Goal: Task Accomplishment & Management: Complete application form

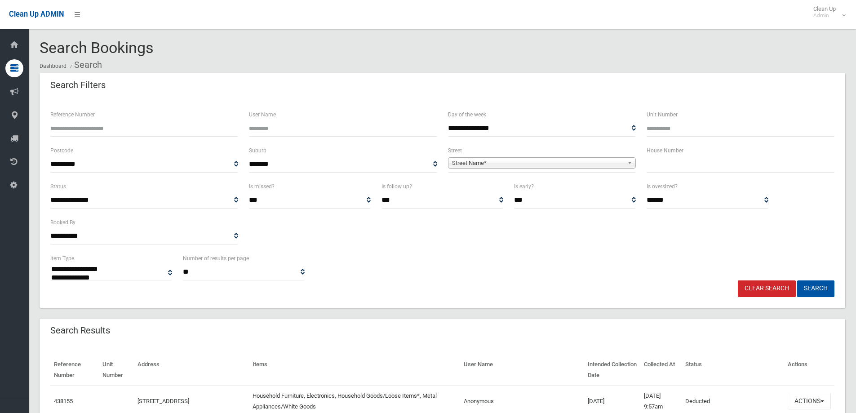
select select
click at [661, 168] on input "text" at bounding box center [741, 164] width 188 height 17
click at [658, 169] on input "text" at bounding box center [741, 164] width 188 height 17
type input "**"
click at [470, 160] on span "**********" at bounding box center [542, 164] width 188 height 17
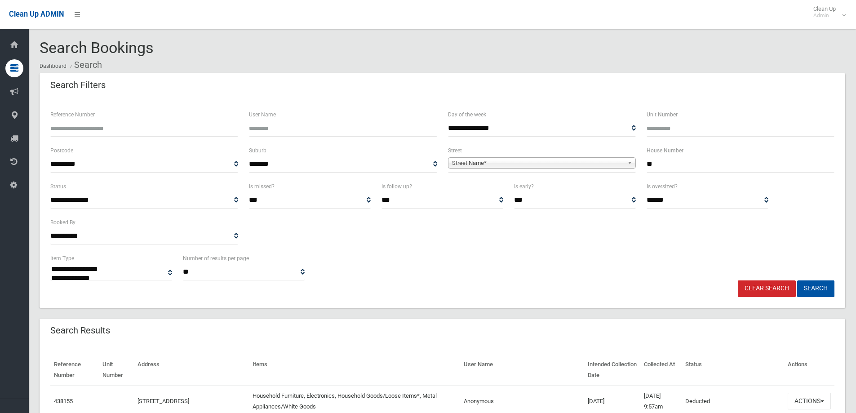
click at [468, 166] on span "Street Name*" at bounding box center [538, 163] width 172 height 11
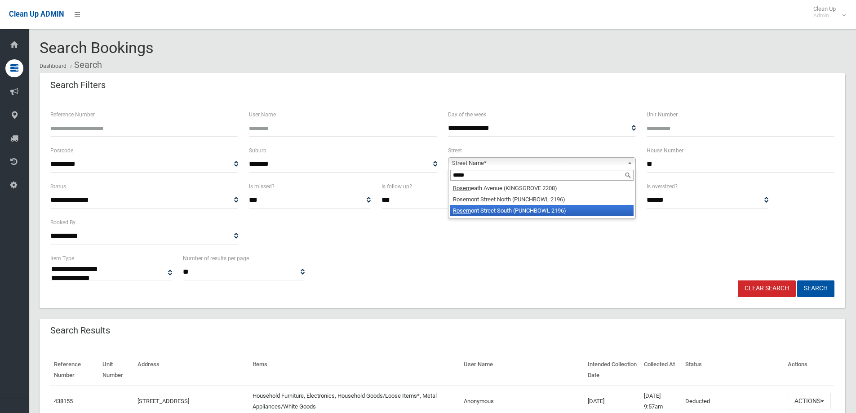
type input "*****"
click at [490, 211] on li "Rosem ont Street South (PUNCHBOWL 2196)" at bounding box center [541, 210] width 183 height 11
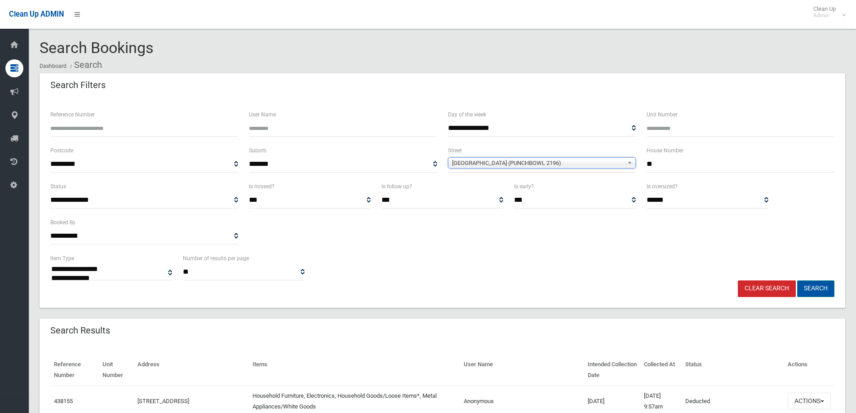
click at [811, 287] on button "Search" at bounding box center [815, 288] width 37 height 17
click at [813, 287] on button "Search" at bounding box center [815, 288] width 37 height 17
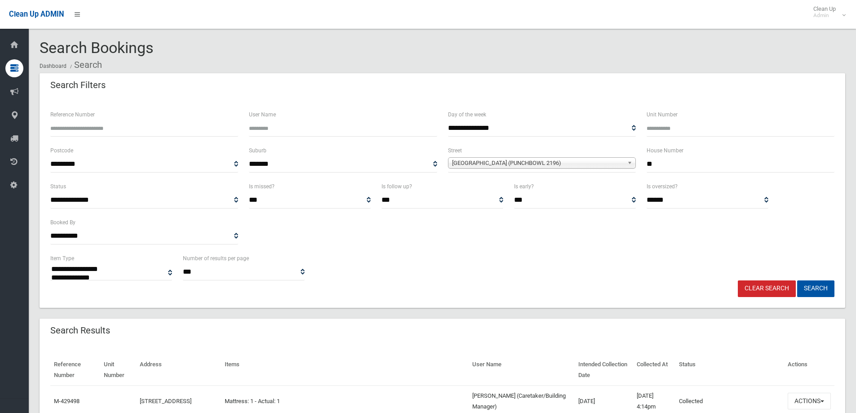
select select
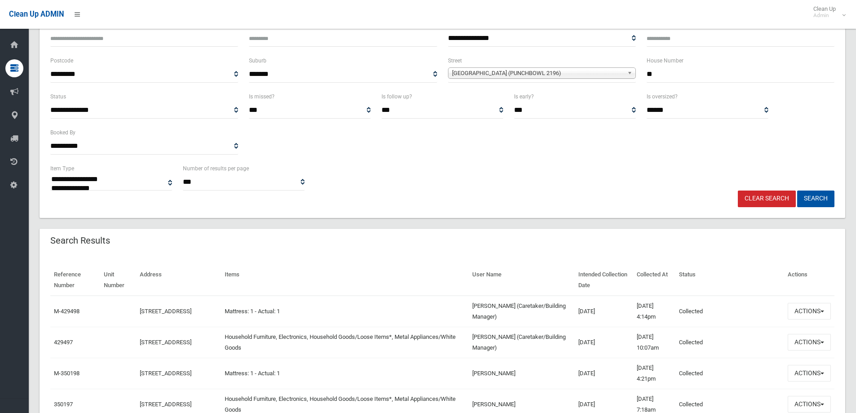
scroll to position [135, 0]
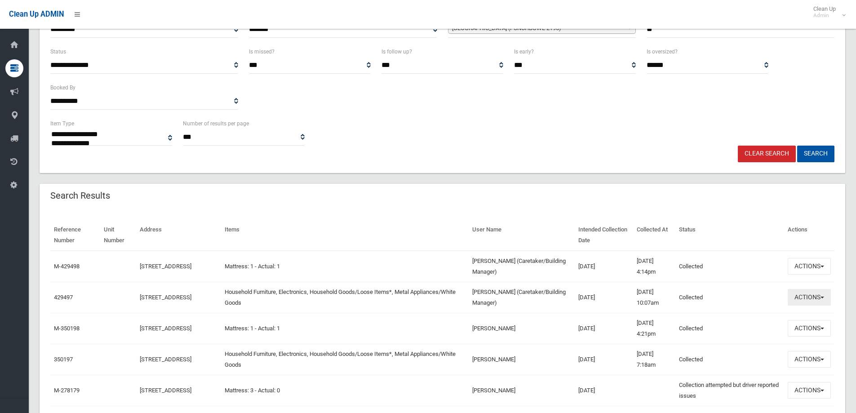
click at [800, 297] on button "Actions" at bounding box center [809, 297] width 43 height 17
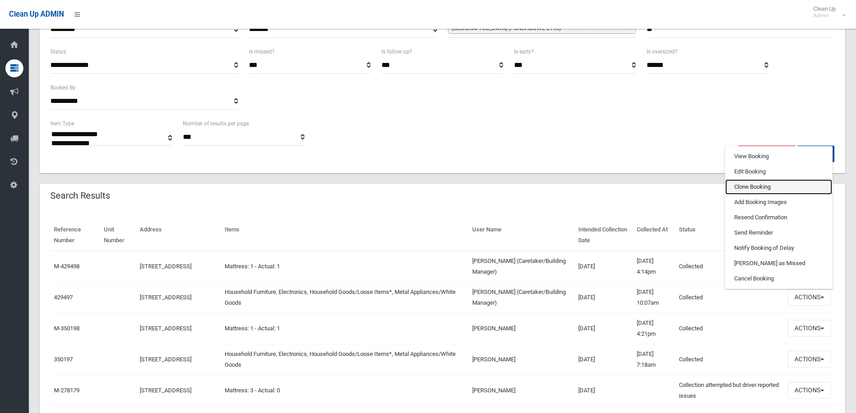
click at [746, 187] on link "Clone Booking" at bounding box center [778, 186] width 107 height 15
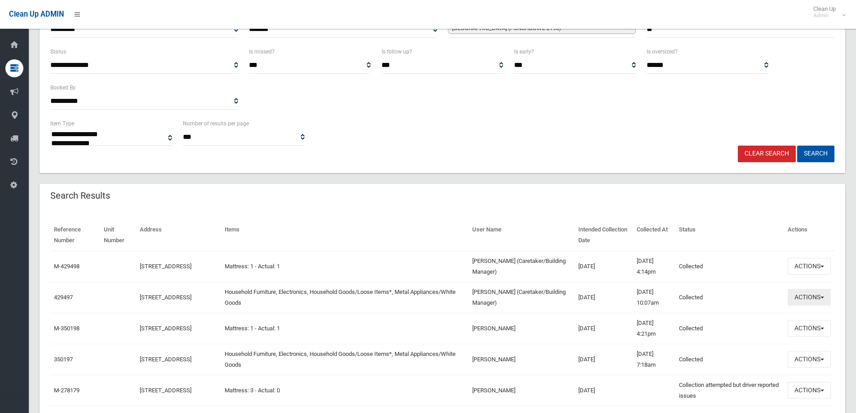
click at [808, 297] on button "Actions" at bounding box center [809, 297] width 43 height 17
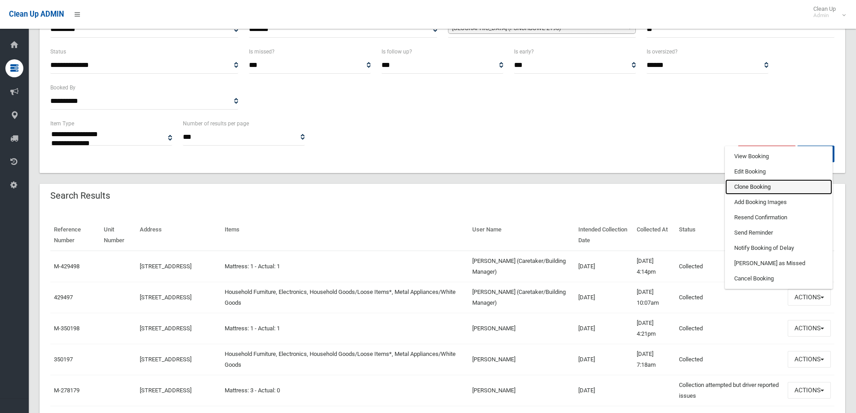
click at [744, 187] on link "Clone Booking" at bounding box center [778, 186] width 107 height 15
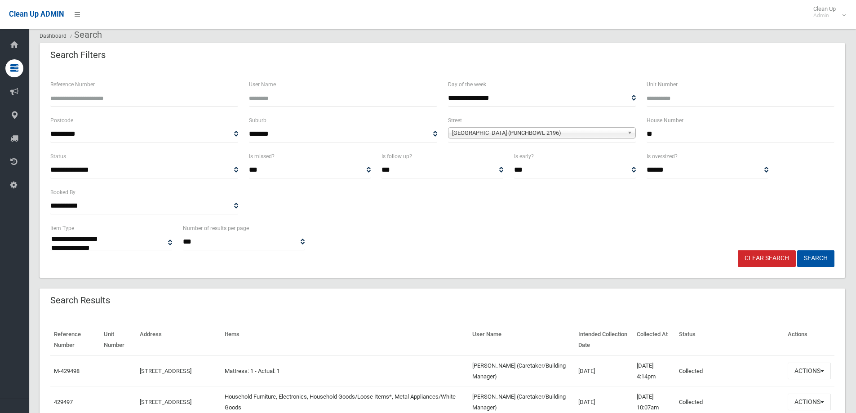
scroll to position [45, 0]
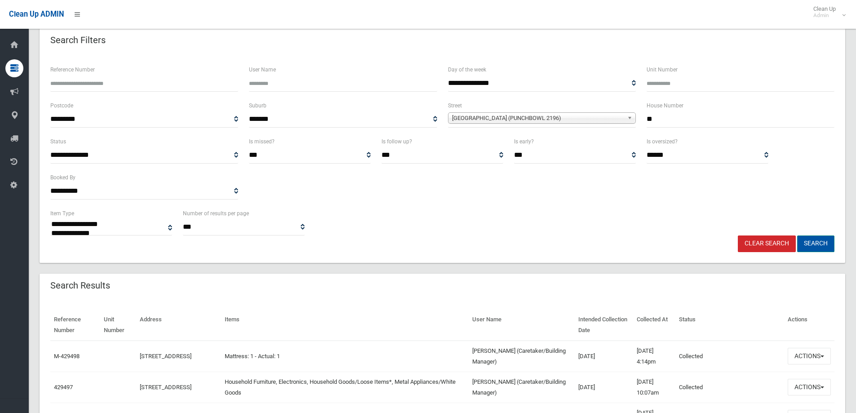
click at [815, 243] on button "Search" at bounding box center [815, 243] width 37 height 17
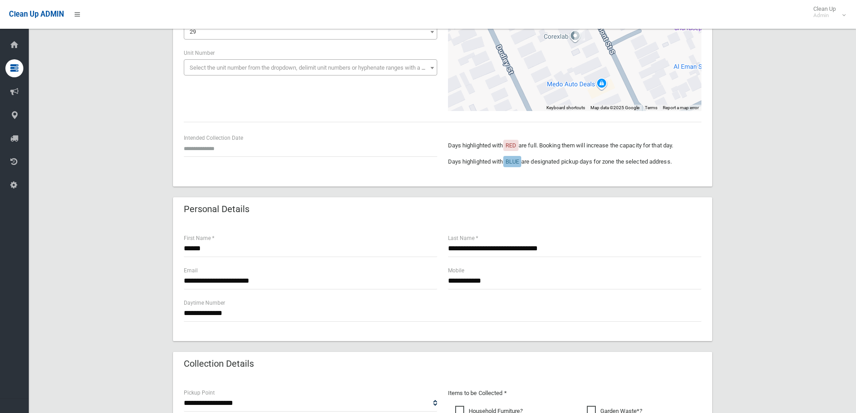
scroll to position [135, 0]
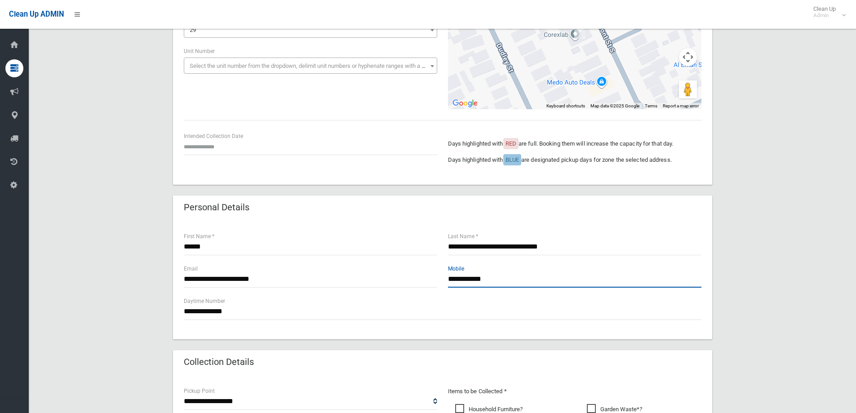
click at [497, 278] on input "**********" at bounding box center [574, 279] width 253 height 17
type input "**********"
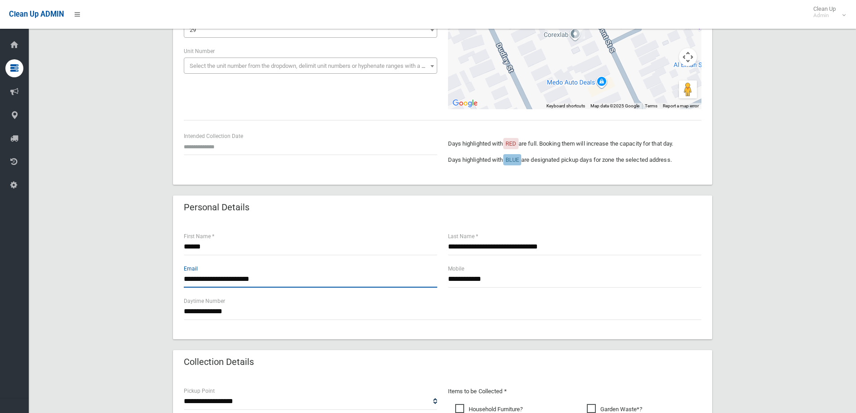
click at [279, 280] on input "**********" at bounding box center [310, 279] width 253 height 17
type input "*"
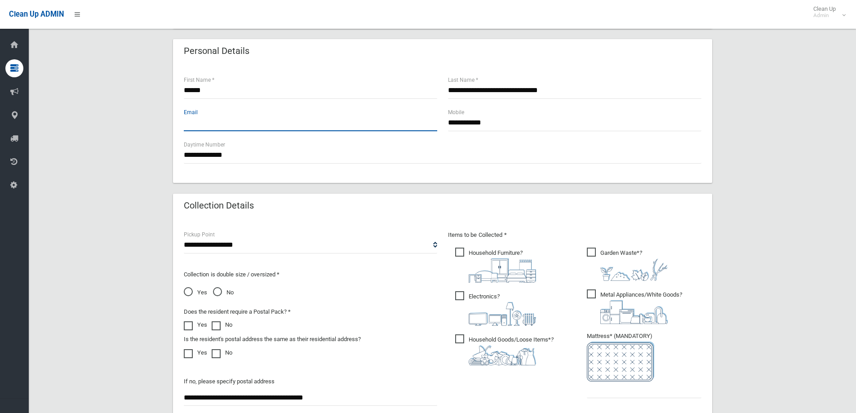
scroll to position [476, 0]
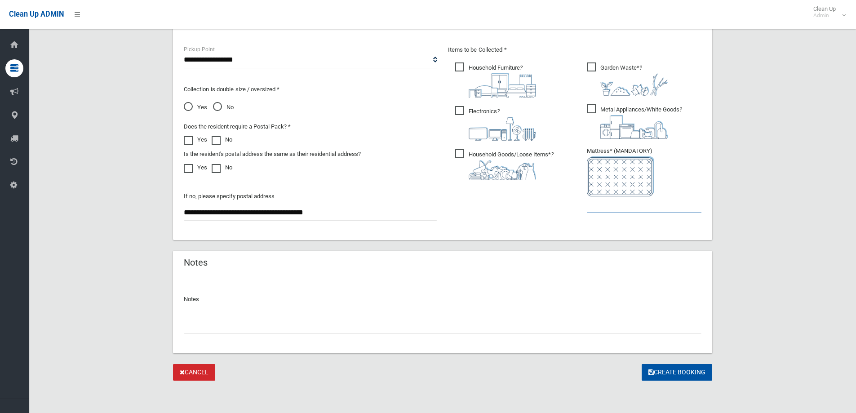
click at [607, 205] on input "text" at bounding box center [644, 204] width 115 height 17
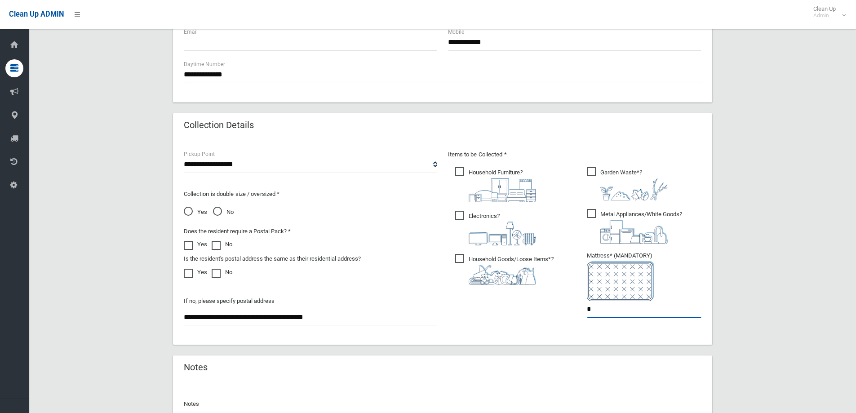
scroll to position [252, 0]
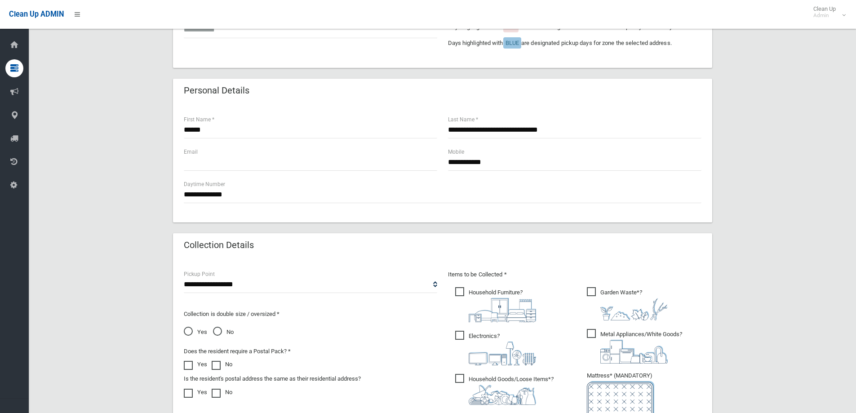
type input "*"
click at [240, 196] on input "**********" at bounding box center [443, 195] width 518 height 17
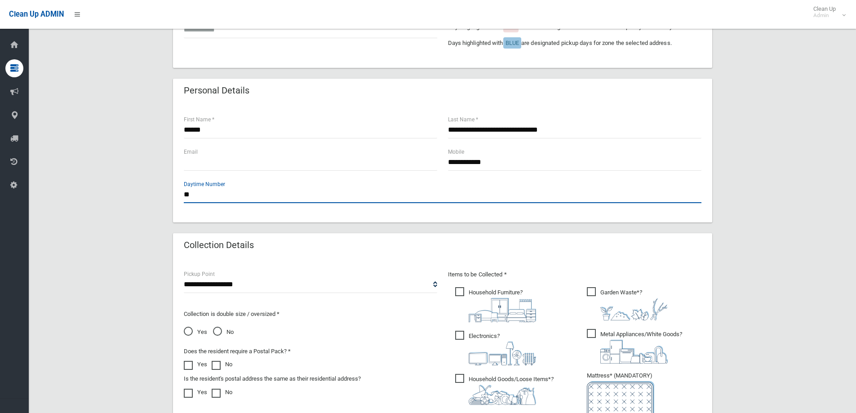
type input "*"
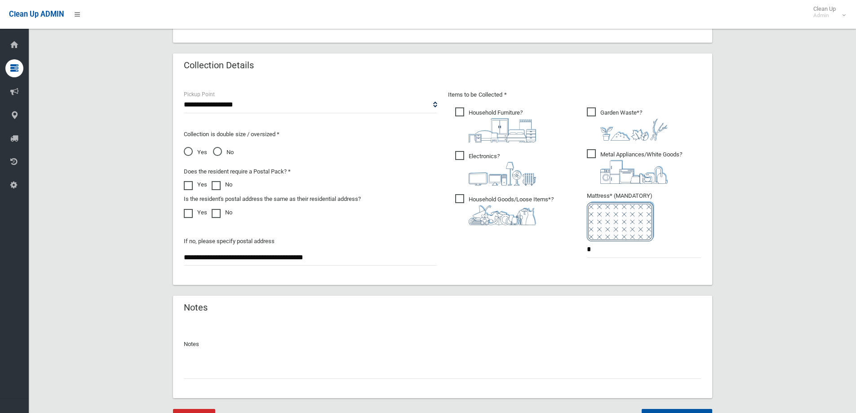
scroll to position [72, 0]
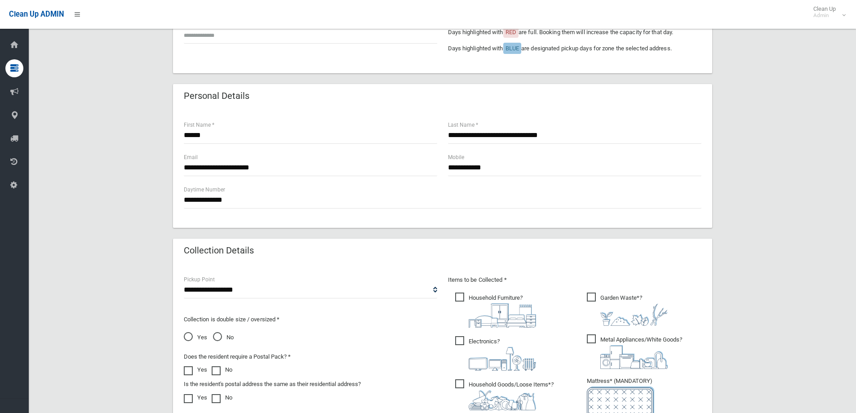
scroll to position [270, 0]
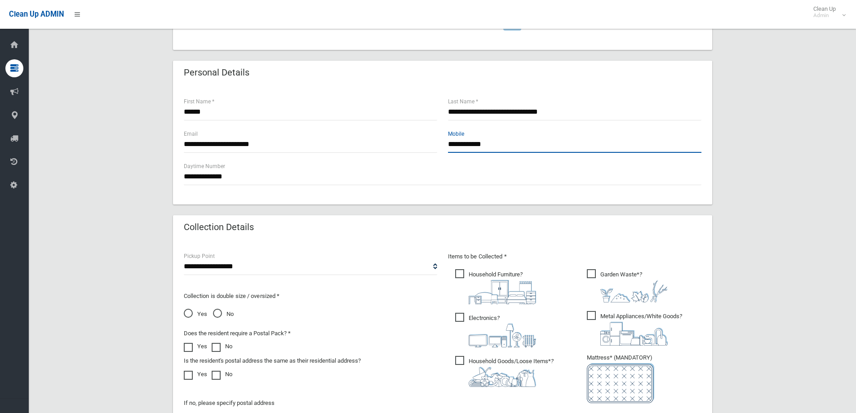
click at [484, 144] on input "**********" at bounding box center [574, 144] width 253 height 17
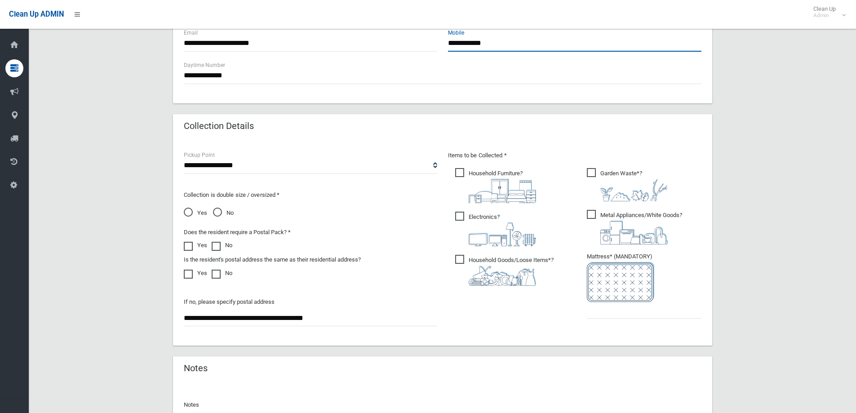
scroll to position [476, 0]
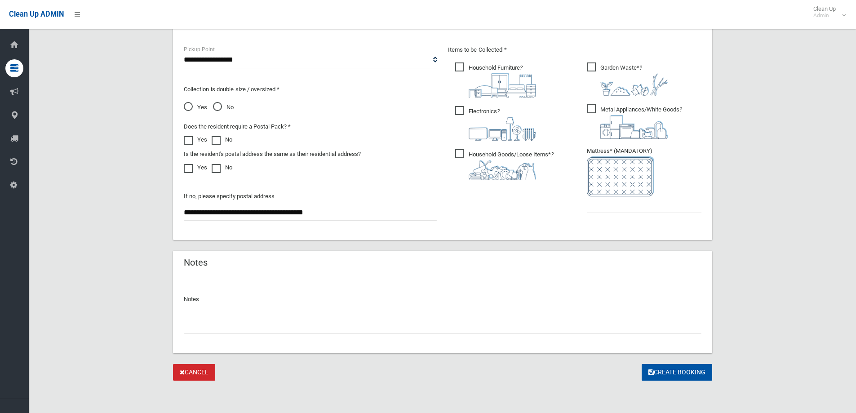
type input "**********"
click at [610, 204] on input "text" at bounding box center [644, 204] width 115 height 17
type input "*"
click at [194, 329] on input "text" at bounding box center [443, 325] width 518 height 17
type input "**********"
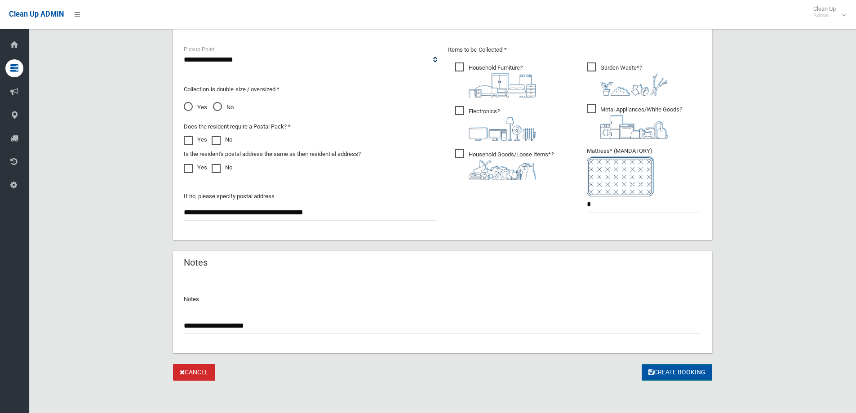
click at [675, 374] on button "Create Booking" at bounding box center [677, 372] width 71 height 17
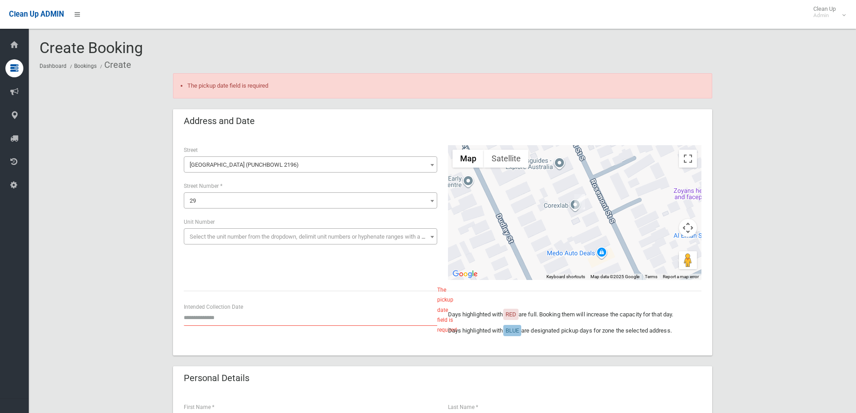
scroll to position [180, 0]
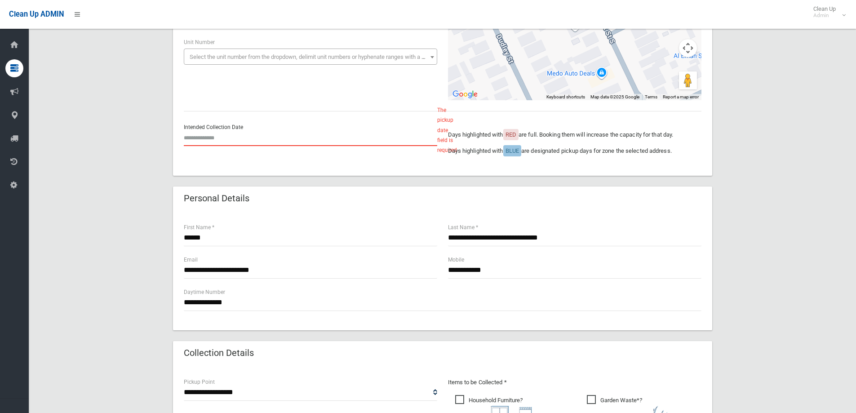
click at [203, 139] on input "text" at bounding box center [310, 137] width 253 height 17
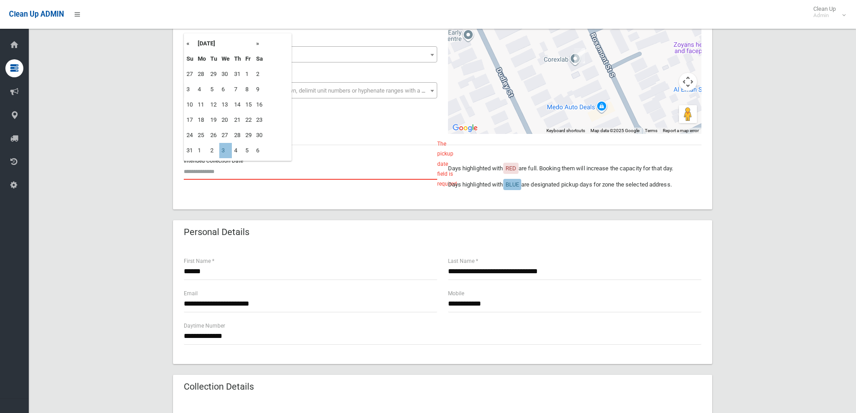
scroll to position [90, 0]
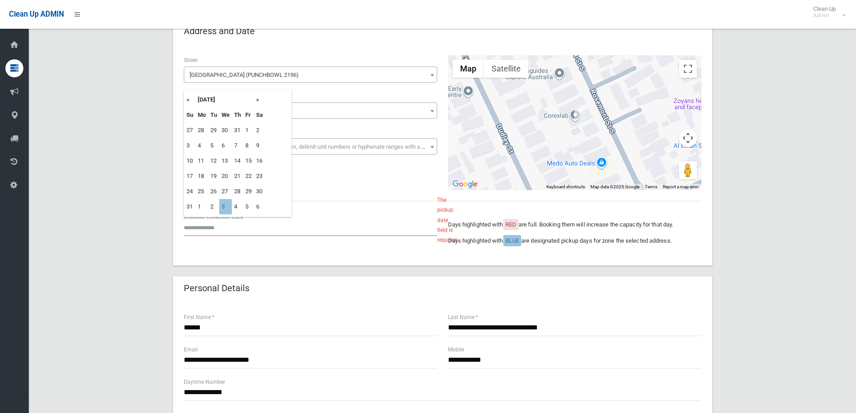
click at [257, 98] on th "»" at bounding box center [259, 99] width 11 height 15
click at [226, 144] on td "10" at bounding box center [225, 145] width 13 height 15
click at [221, 226] on input "**********" at bounding box center [310, 227] width 253 height 17
click at [228, 132] on td "3" at bounding box center [225, 130] width 13 height 15
type input "**********"
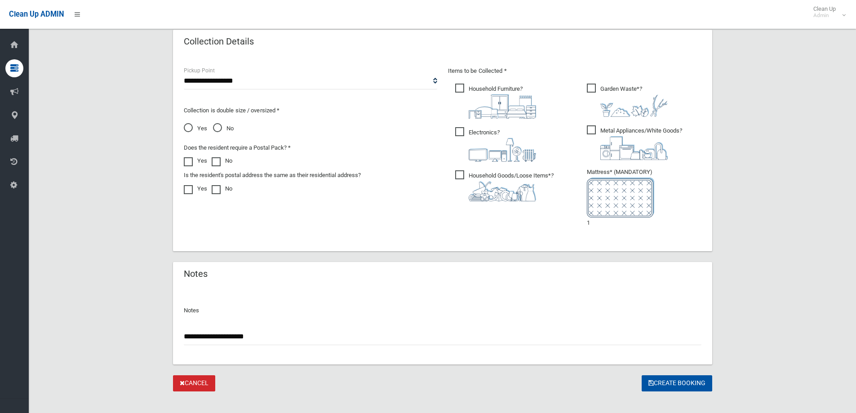
scroll to position [502, 0]
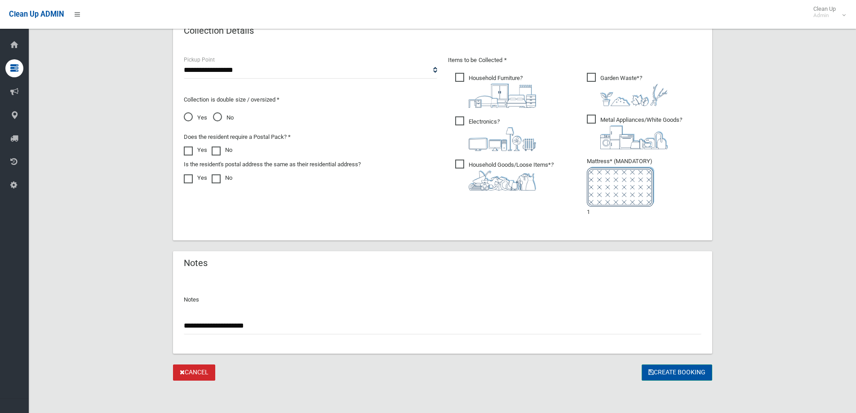
click at [671, 373] on button "Create Booking" at bounding box center [677, 372] width 71 height 17
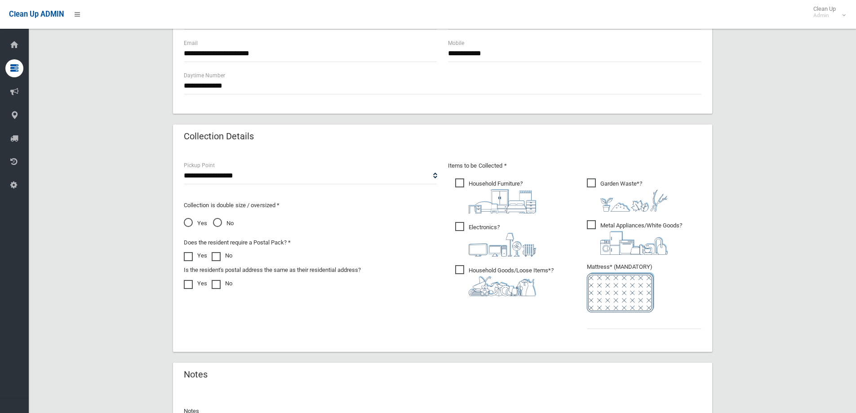
scroll to position [508, 0]
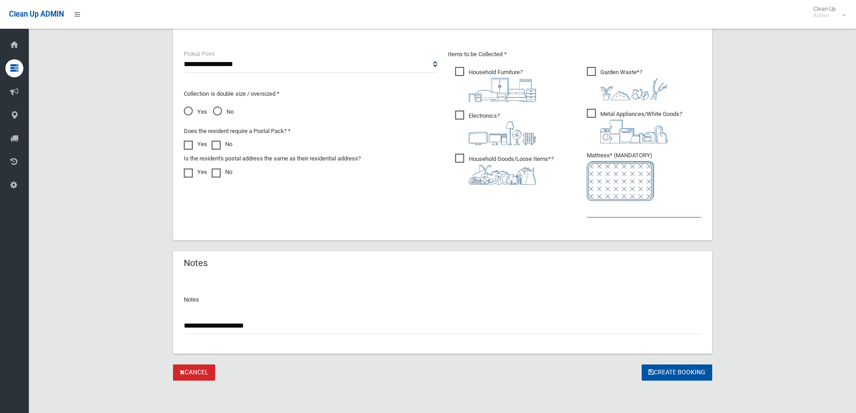
click at [618, 216] on input "text" at bounding box center [644, 209] width 115 height 17
type input "*"
click at [669, 372] on button "Create Booking" at bounding box center [677, 372] width 71 height 17
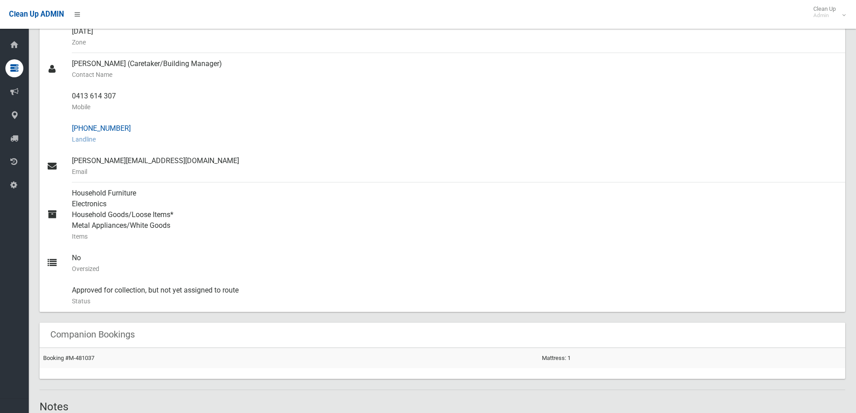
scroll to position [270, 0]
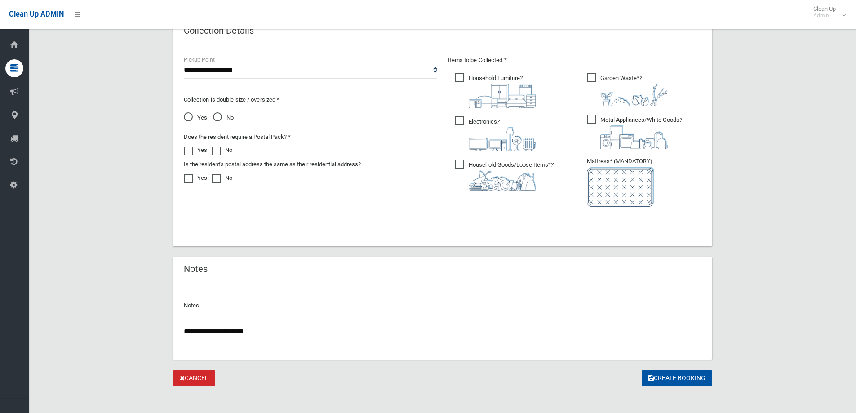
scroll to position [502, 0]
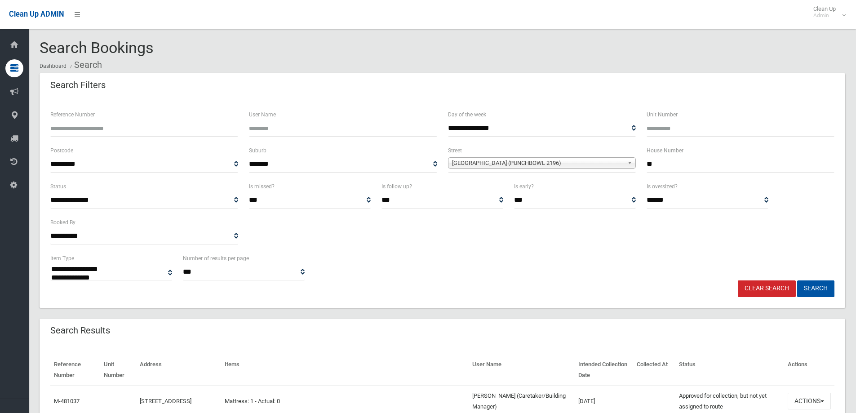
select select
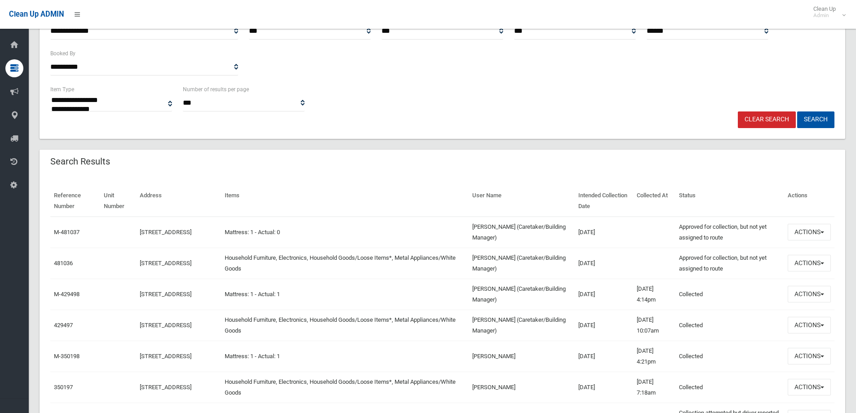
scroll to position [180, 0]
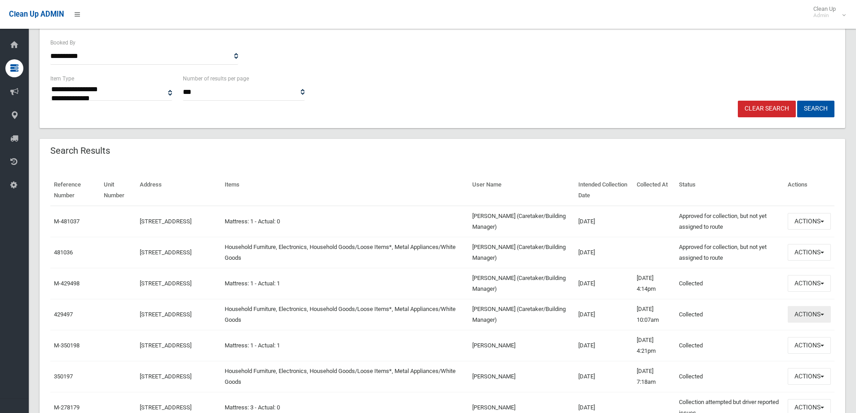
click at [812, 317] on button "Actions" at bounding box center [809, 314] width 43 height 17
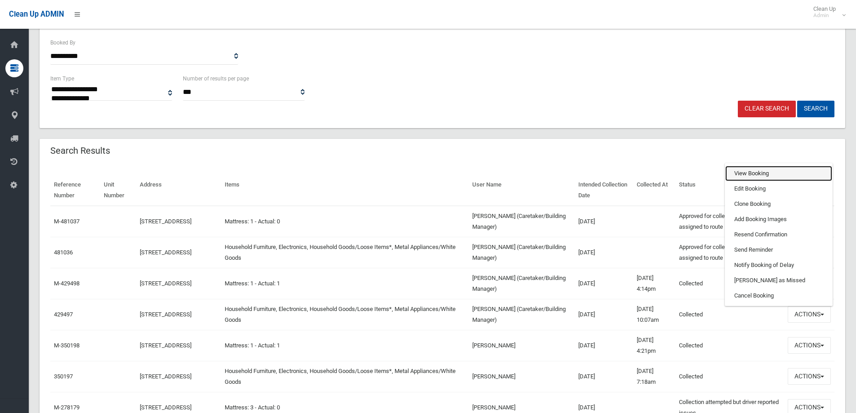
click at [742, 172] on link "View Booking" at bounding box center [778, 173] width 107 height 15
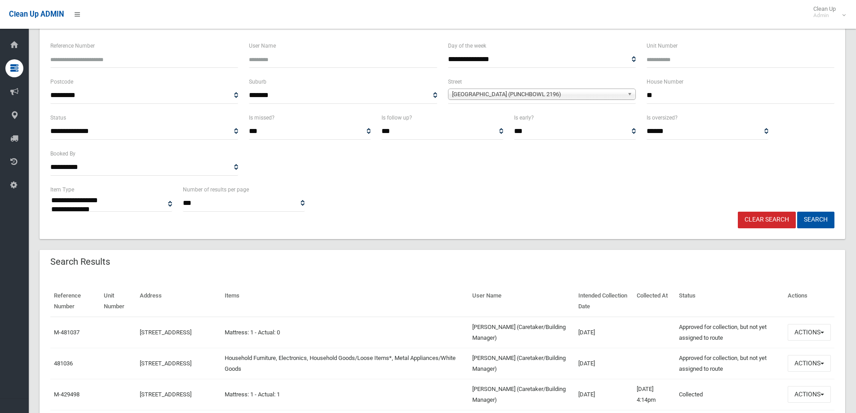
scroll to position [0, 0]
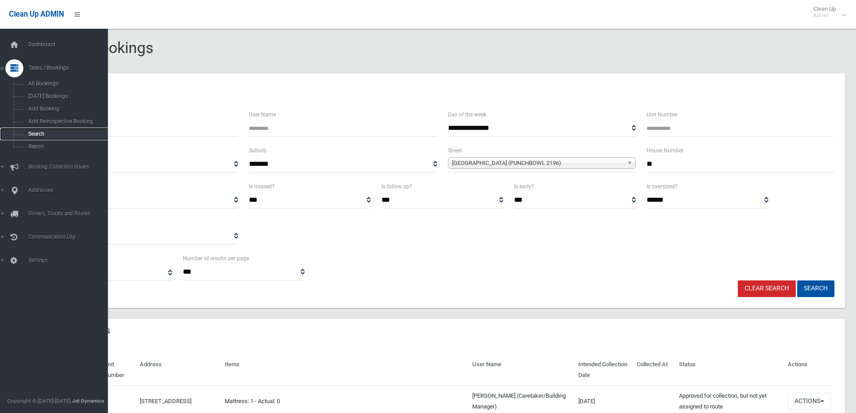
click at [35, 135] on span "Search" at bounding box center [66, 134] width 81 height 6
click at [37, 131] on span "Search" at bounding box center [66, 134] width 81 height 6
click at [35, 125] on ul "All Bookings Today's Bookings Add Booking Add Retrospective Booking Search Repo…" at bounding box center [57, 115] width 115 height 76
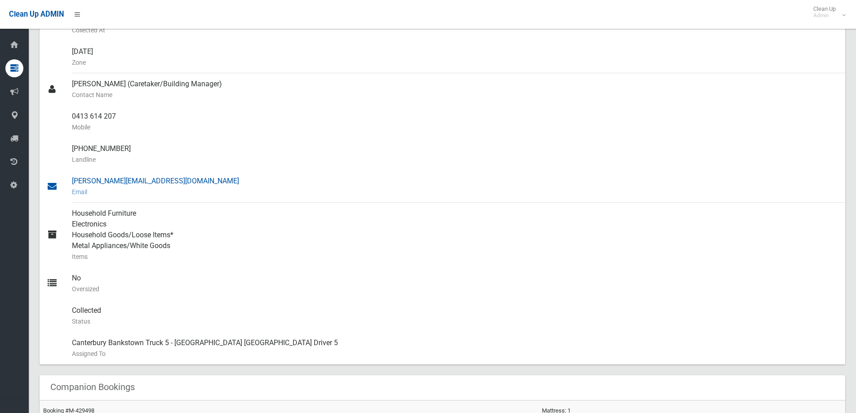
drag, startPoint x: 0, startPoint y: 0, endPoint x: 633, endPoint y: 213, distance: 667.8
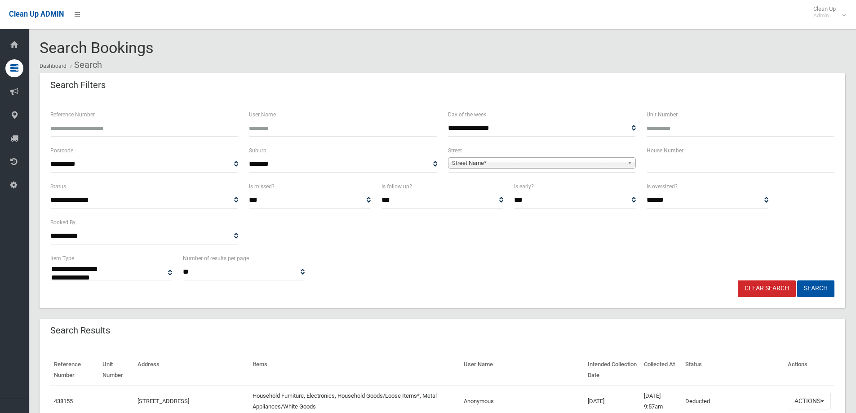
select select
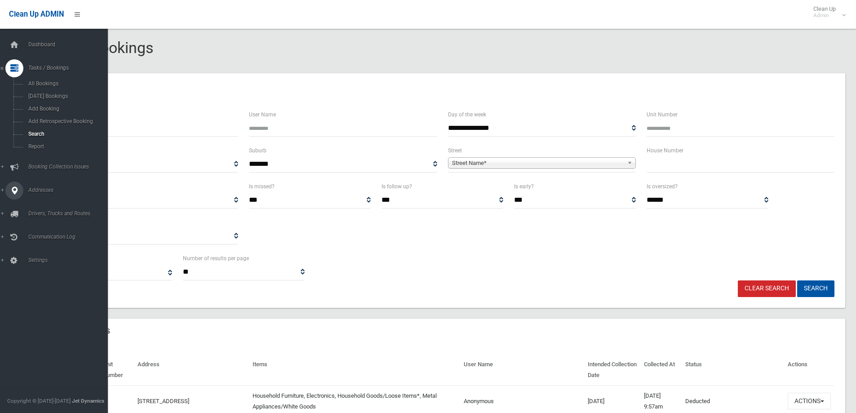
click at [30, 191] on span "Addresses" at bounding box center [70, 190] width 89 height 6
click at [39, 129] on span "All Addresses" at bounding box center [66, 130] width 81 height 6
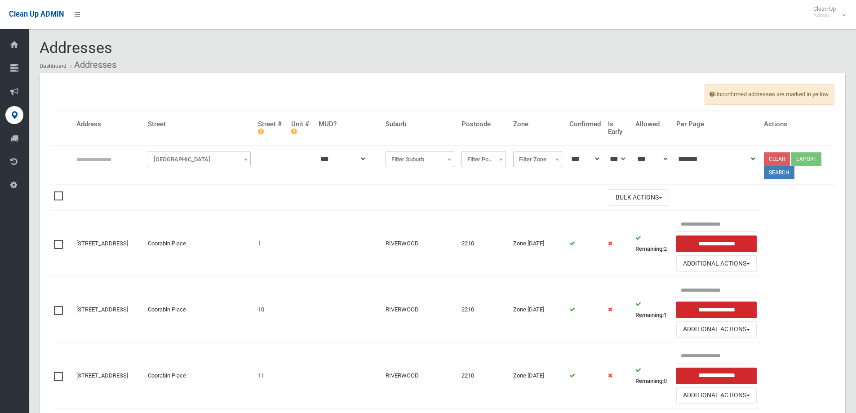
click at [100, 162] on input "text" at bounding box center [108, 159] width 64 height 17
type input "**"
click at [187, 162] on span "Filter Street" at bounding box center [199, 159] width 98 height 13
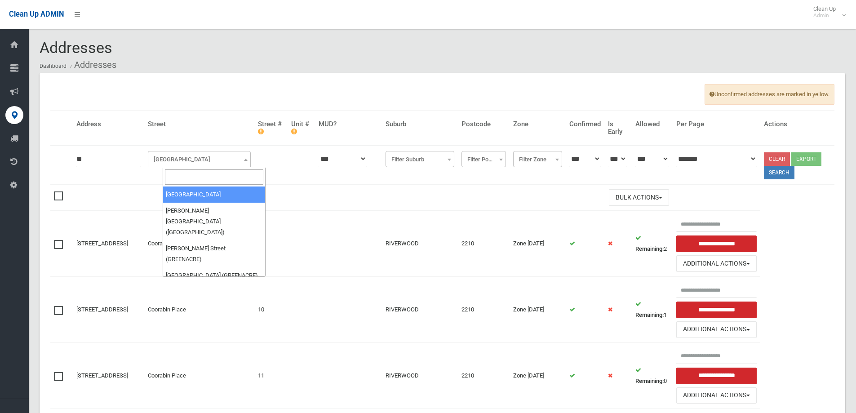
click at [178, 177] on input "search" at bounding box center [214, 176] width 98 height 15
type input "******"
select select "****"
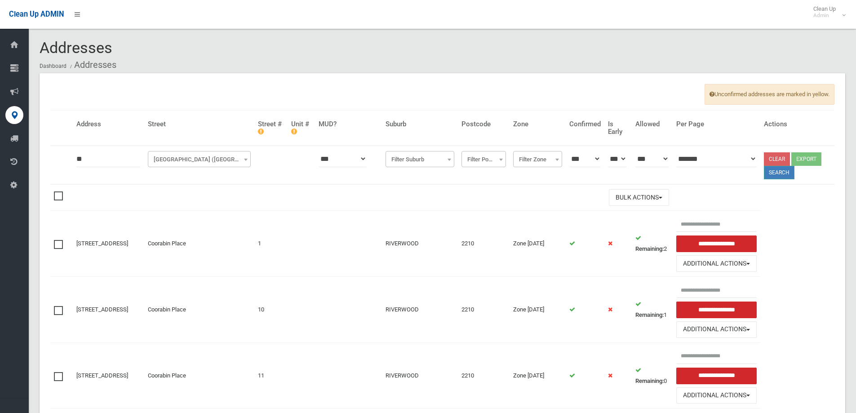
click at [783, 174] on button "Search" at bounding box center [779, 172] width 31 height 13
click at [780, 171] on button "Search" at bounding box center [779, 172] width 31 height 13
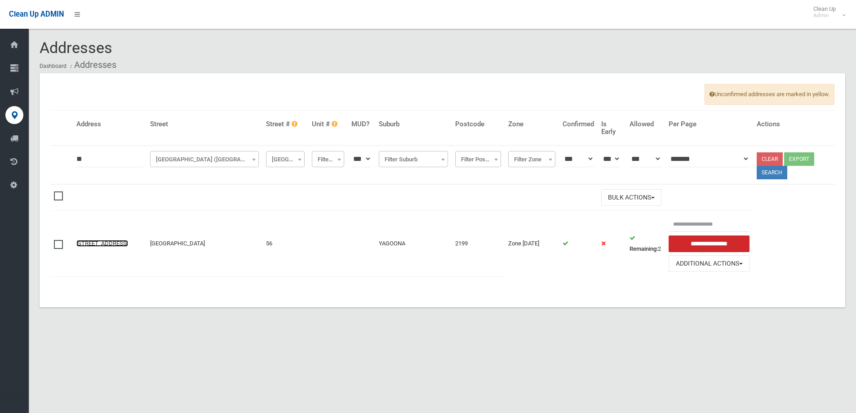
click at [94, 240] on link "56 Warung Street, YAGOONA NSW 2199" at bounding box center [102, 243] width 52 height 7
click at [89, 240] on link "56 Warung Street, YAGOONA NSW 2199" at bounding box center [102, 243] width 52 height 7
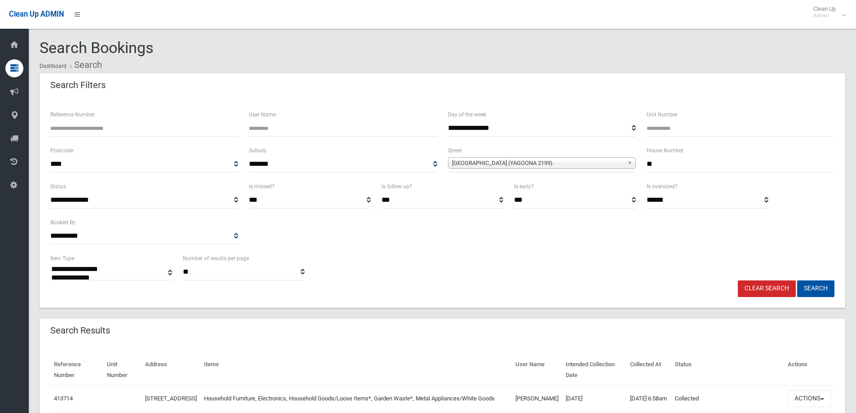
select select
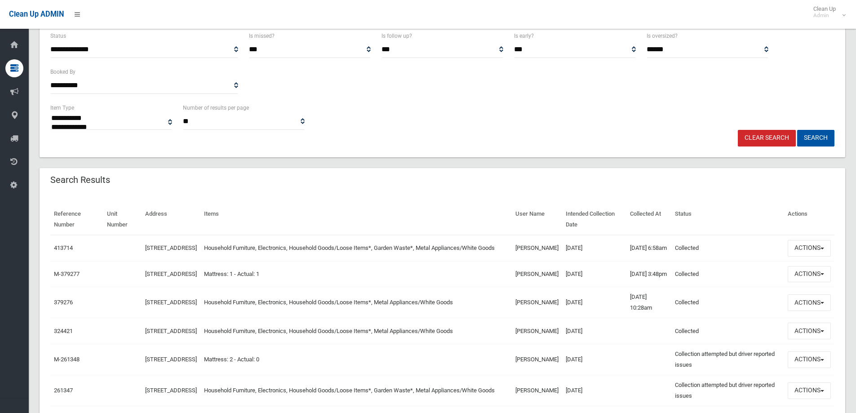
scroll to position [135, 0]
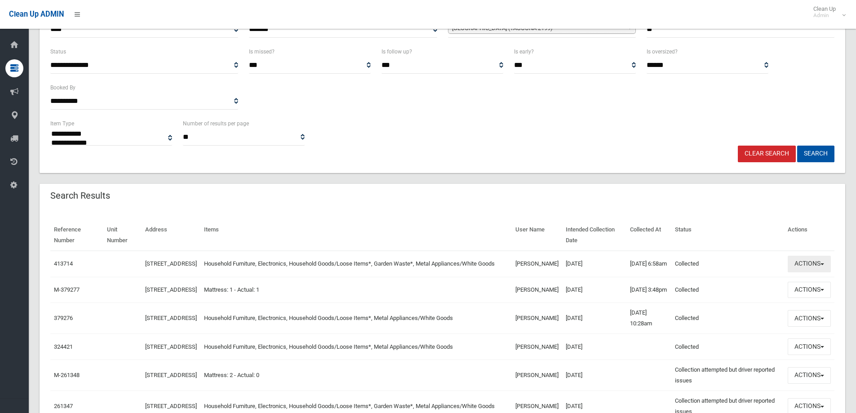
click at [810, 266] on button "Actions" at bounding box center [809, 264] width 43 height 17
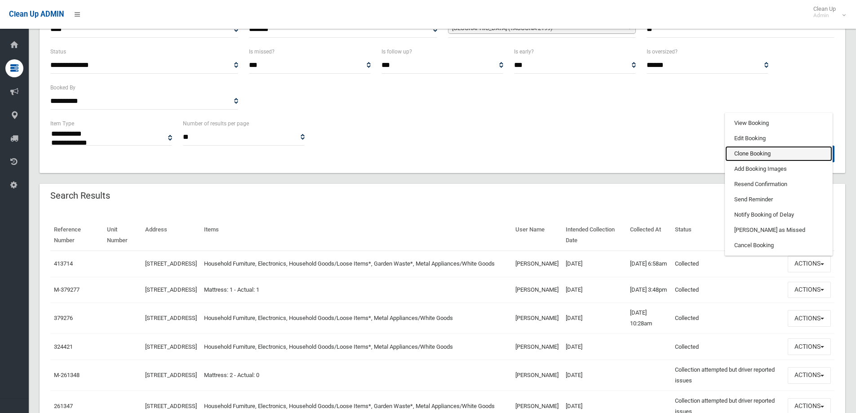
click at [742, 155] on link "Clone Booking" at bounding box center [778, 153] width 107 height 15
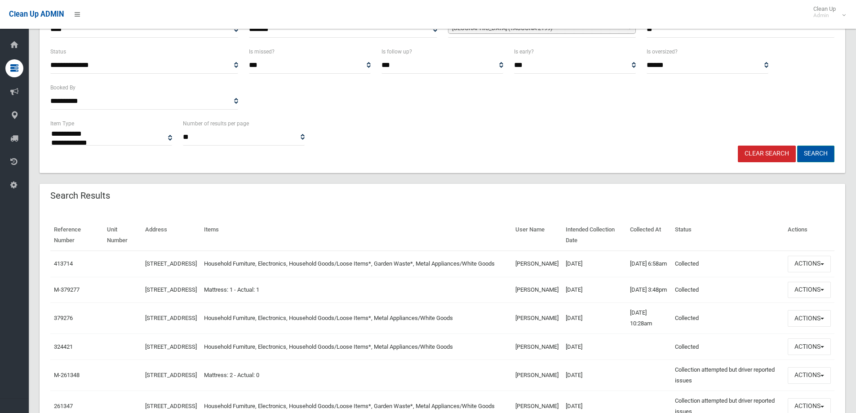
click at [815, 150] on button "Search" at bounding box center [815, 154] width 37 height 17
click at [813, 153] on button "Search" at bounding box center [815, 154] width 37 height 17
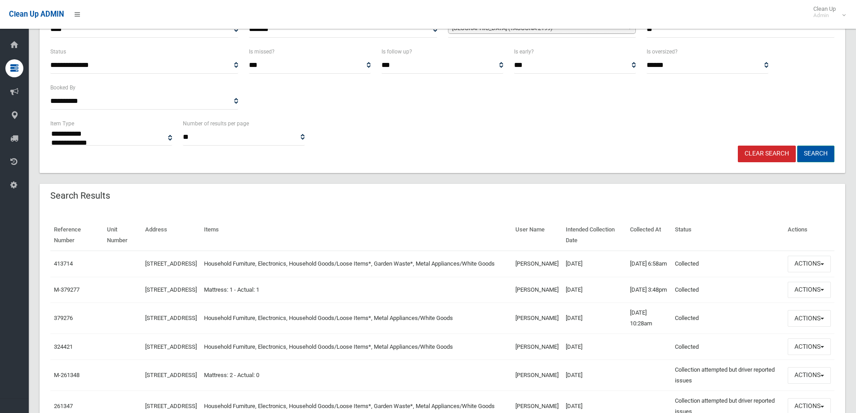
click at [813, 153] on button "Search" at bounding box center [815, 154] width 37 height 17
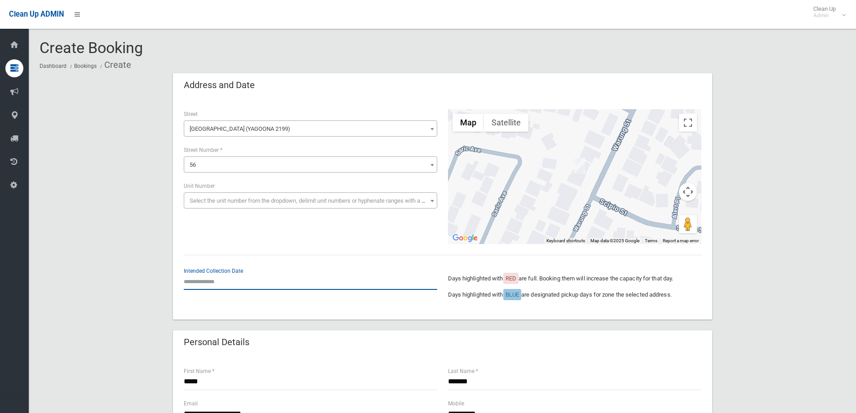
click at [197, 280] on input "text" at bounding box center [310, 281] width 253 height 17
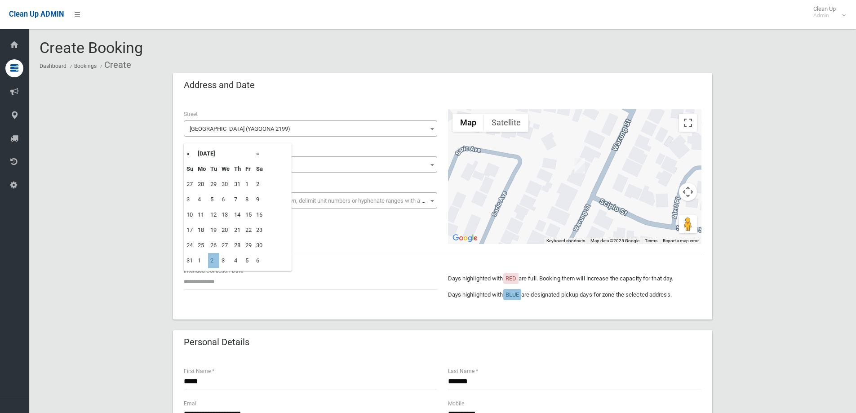
click at [257, 152] on th "»" at bounding box center [259, 153] width 11 height 15
click at [218, 200] on td "9" at bounding box center [213, 199] width 11 height 15
type input "**********"
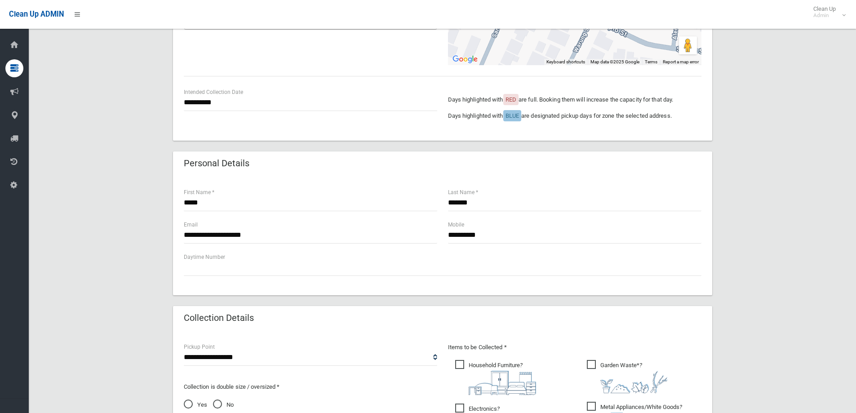
scroll to position [180, 0]
click at [476, 203] on input "*******" at bounding box center [574, 202] width 253 height 17
click at [491, 236] on input "**********" at bounding box center [574, 234] width 253 height 17
click at [271, 235] on input "**********" at bounding box center [310, 234] width 253 height 17
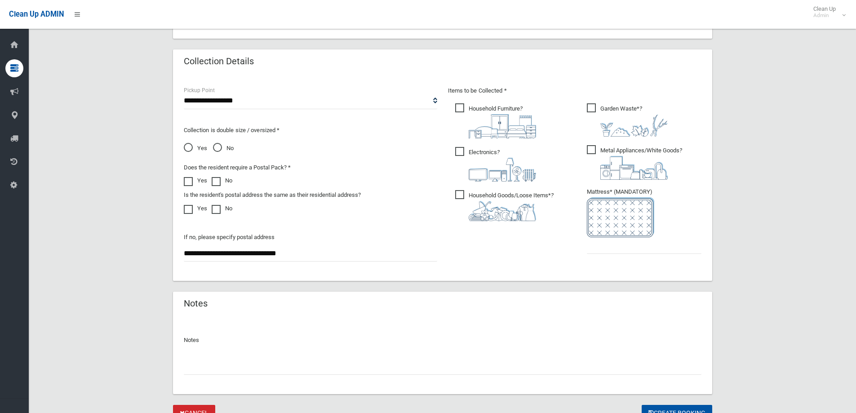
scroll to position [449, 0]
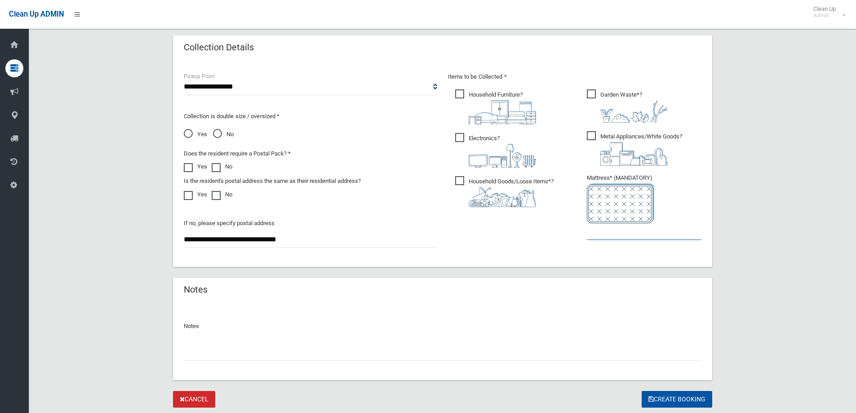
click at [606, 236] on input "text" at bounding box center [644, 231] width 115 height 17
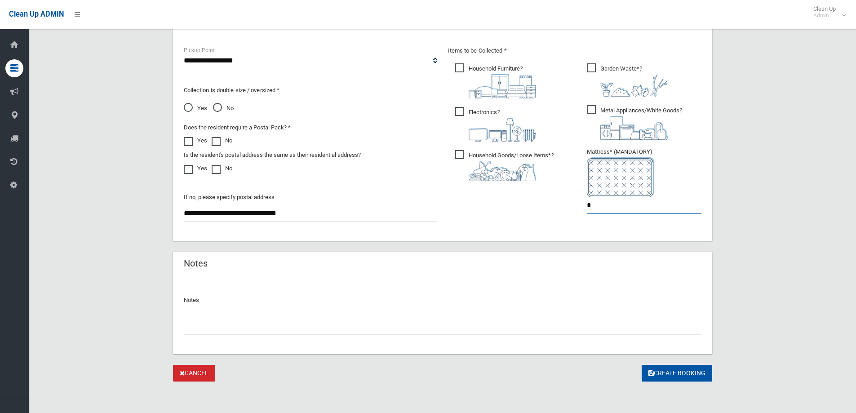
scroll to position [476, 0]
type input "*"
click at [679, 373] on button "Create Booking" at bounding box center [677, 372] width 71 height 17
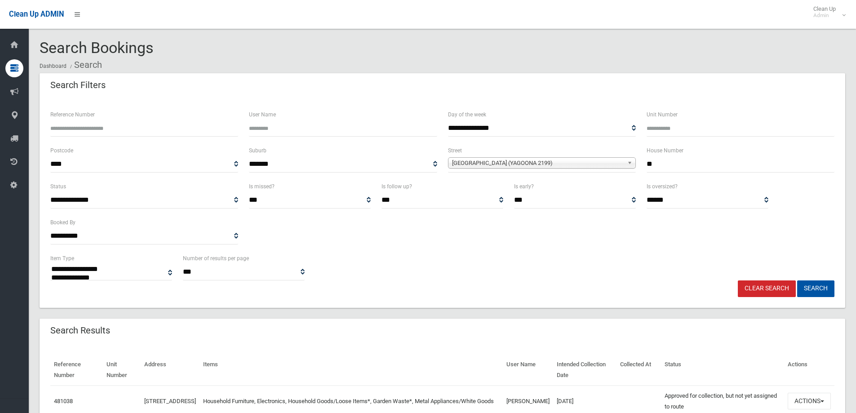
select select
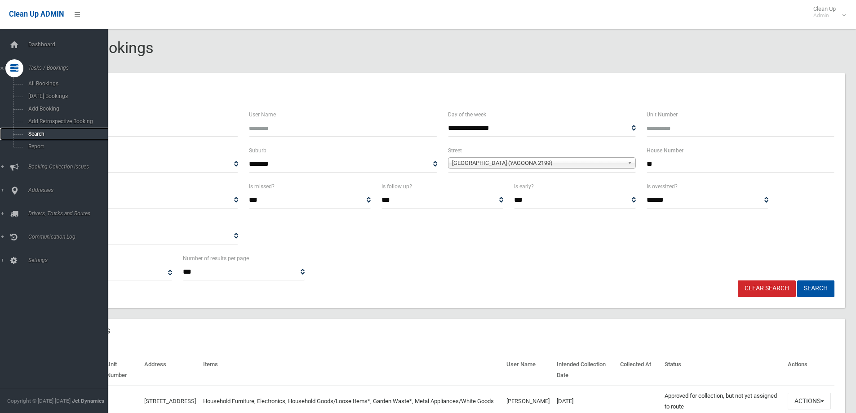
click at [33, 133] on span "Search" at bounding box center [66, 134] width 81 height 6
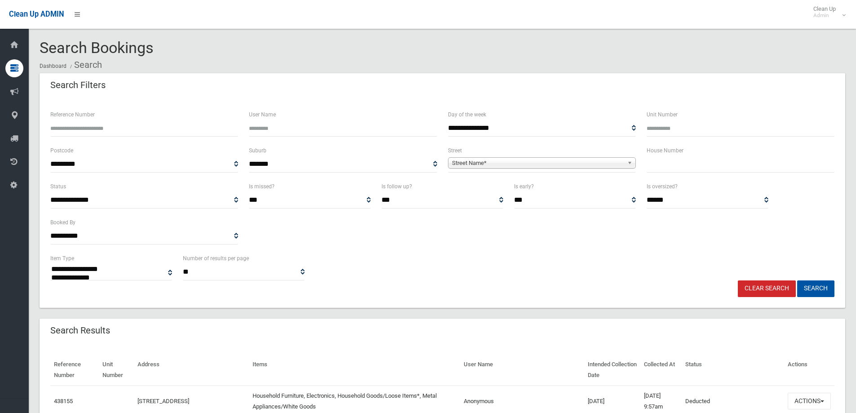
select select
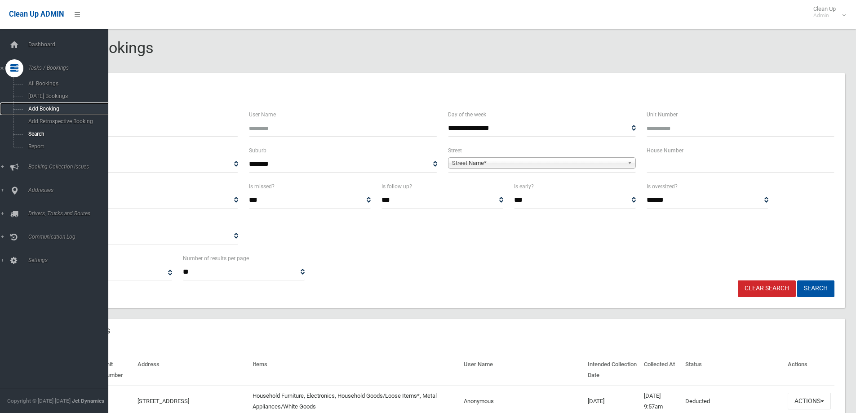
click at [43, 109] on span "Add Booking" at bounding box center [66, 109] width 81 height 6
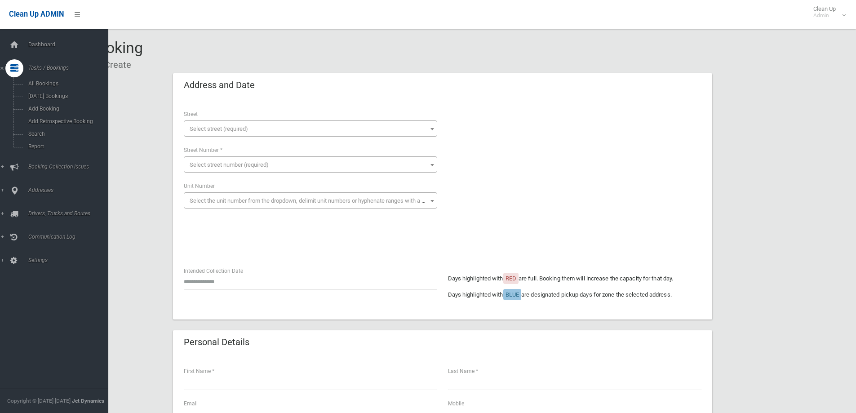
click at [12, 69] on icon at bounding box center [14, 68] width 8 height 18
click at [33, 114] on span "Addresses" at bounding box center [70, 114] width 89 height 6
click at [37, 129] on span "All Addresses" at bounding box center [66, 130] width 81 height 6
click at [38, 129] on span "All Addresses" at bounding box center [66, 130] width 81 height 6
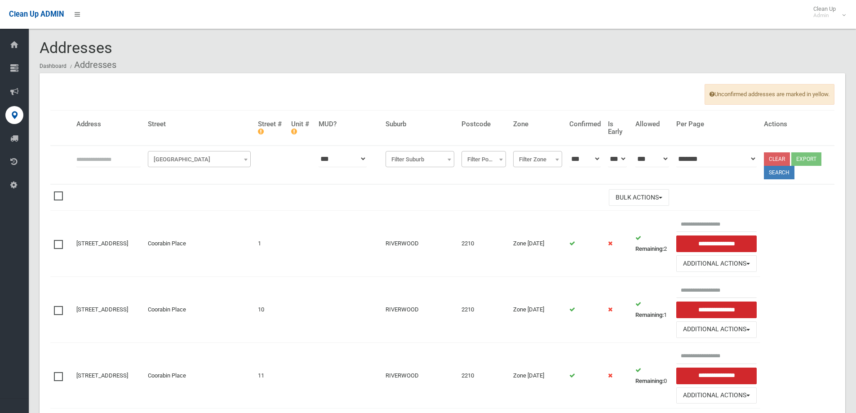
click at [92, 154] on input "text" at bounding box center [108, 159] width 64 height 17
type input "**"
click at [183, 160] on span "Filter Street" at bounding box center [199, 159] width 98 height 13
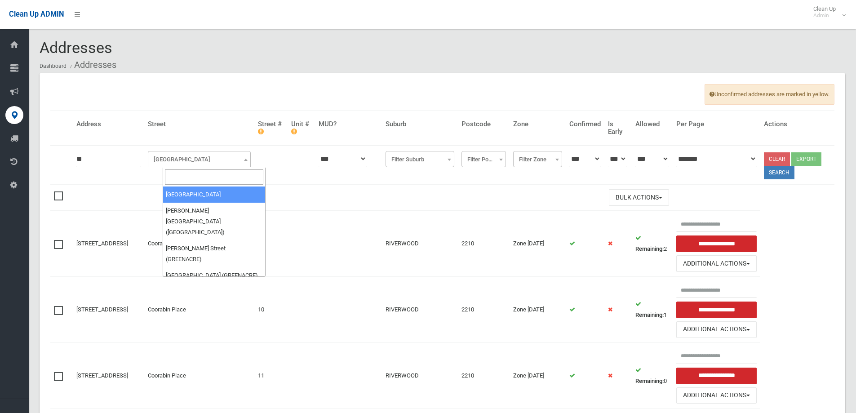
click at [179, 173] on input "search" at bounding box center [214, 176] width 98 height 15
type input "*****"
select select "**"
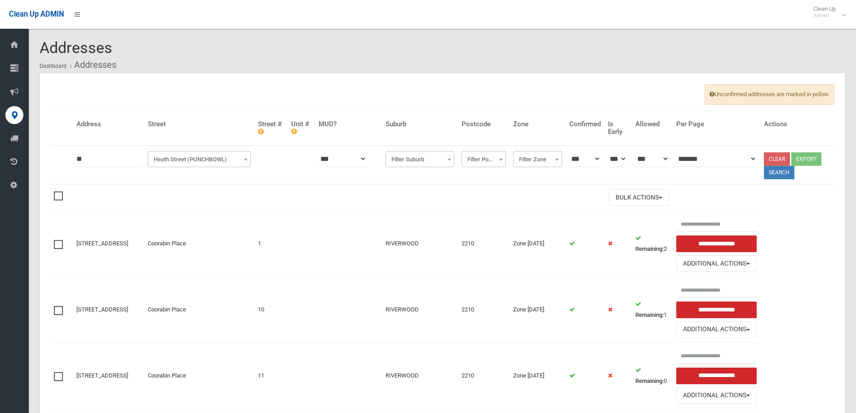
click at [780, 173] on button "Search" at bounding box center [779, 172] width 31 height 13
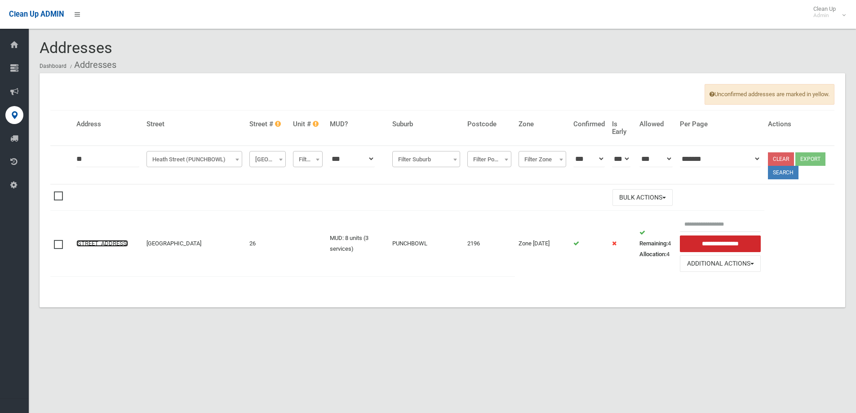
click at [96, 240] on link "[STREET_ADDRESS]" at bounding box center [102, 243] width 52 height 7
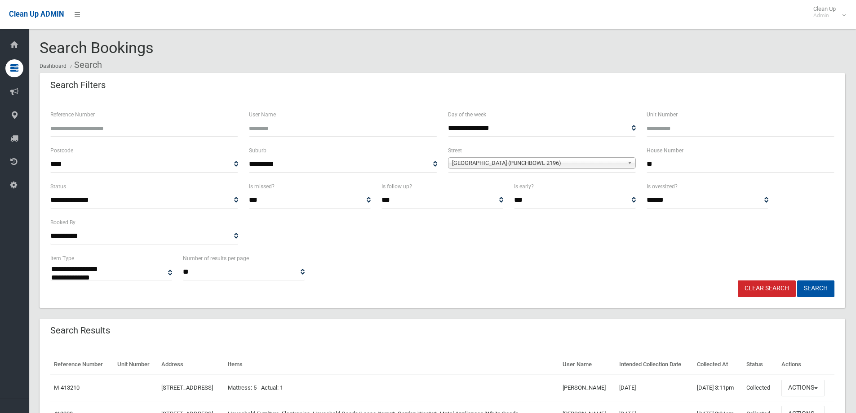
select select
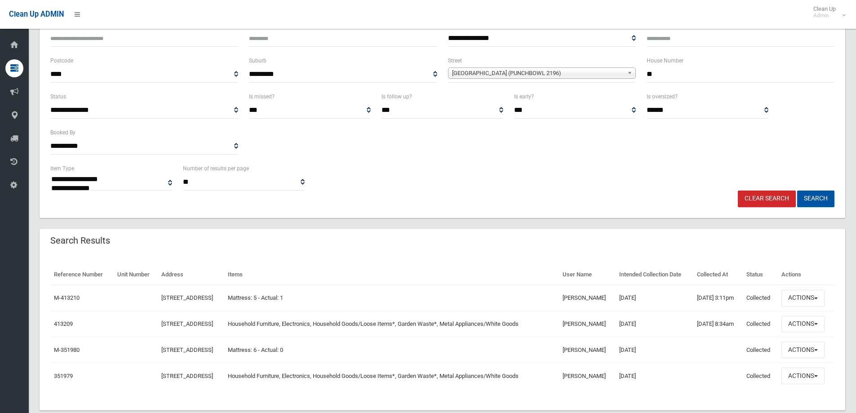
scroll to position [109, 0]
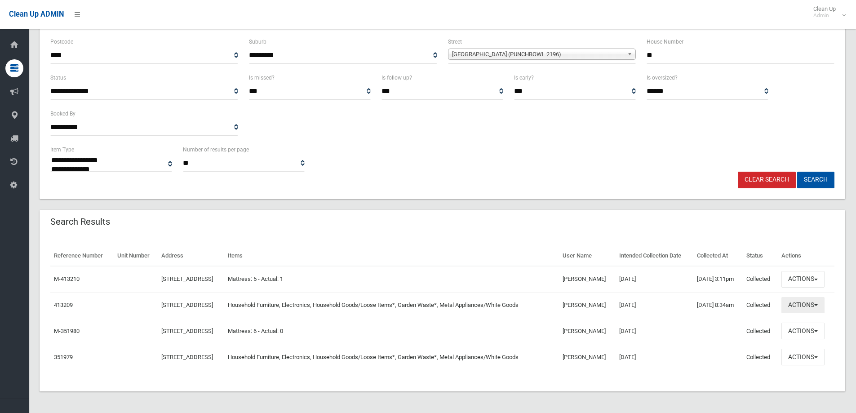
click at [803, 306] on button "Actions" at bounding box center [803, 305] width 43 height 17
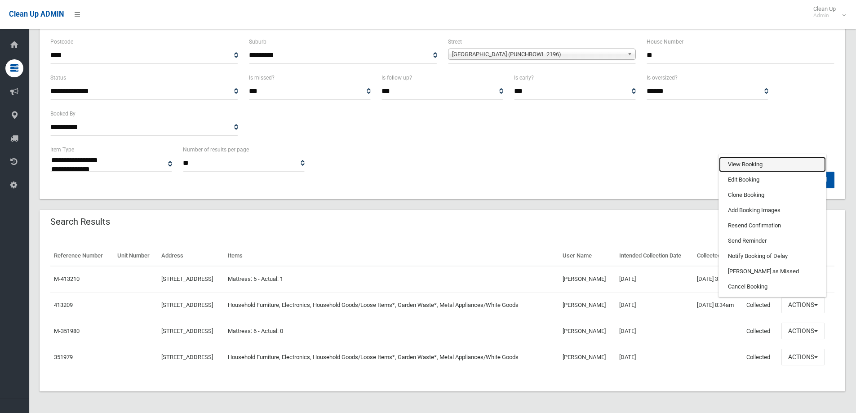
click at [744, 166] on link "View Booking" at bounding box center [772, 164] width 107 height 15
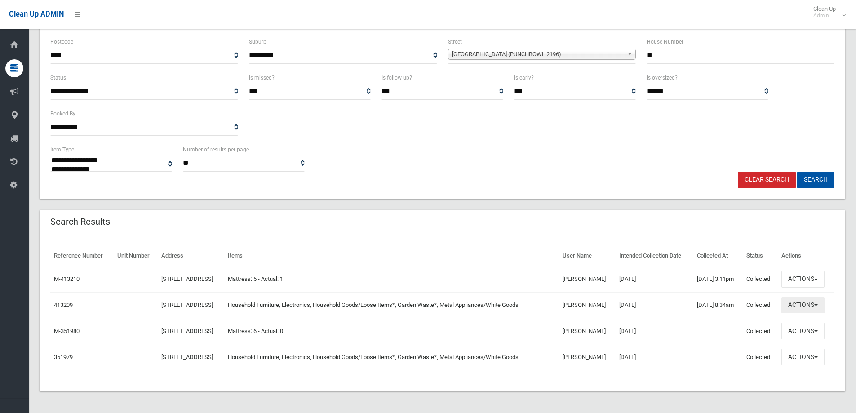
click at [803, 302] on button "Actions" at bounding box center [803, 305] width 43 height 17
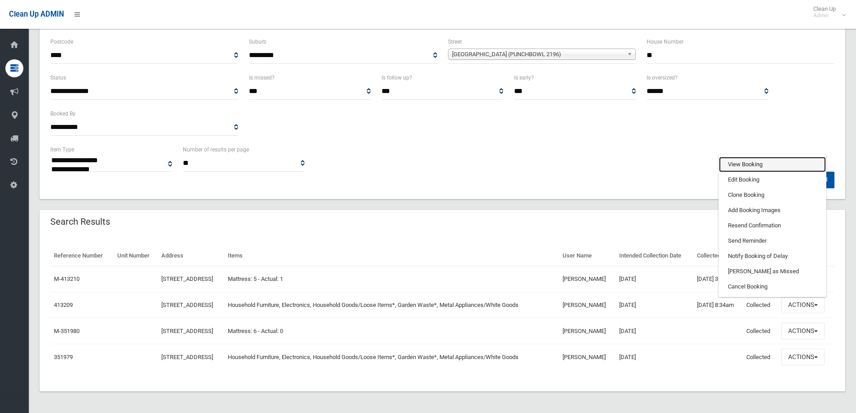
click at [745, 160] on link "View Booking" at bounding box center [772, 164] width 107 height 15
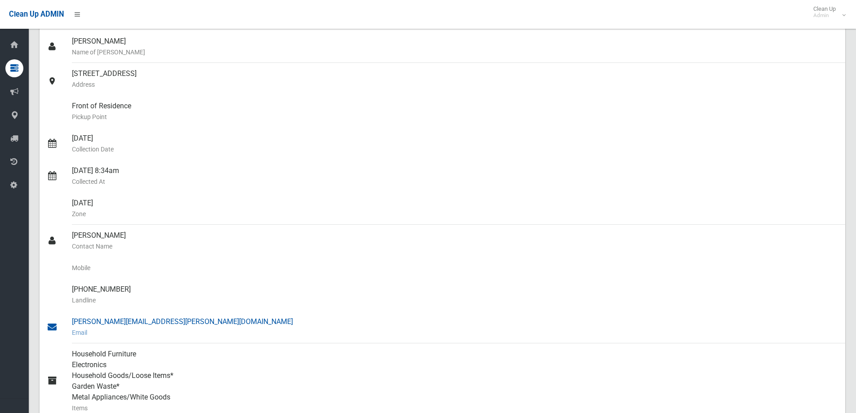
scroll to position [135, 0]
